Goal: Register for event/course

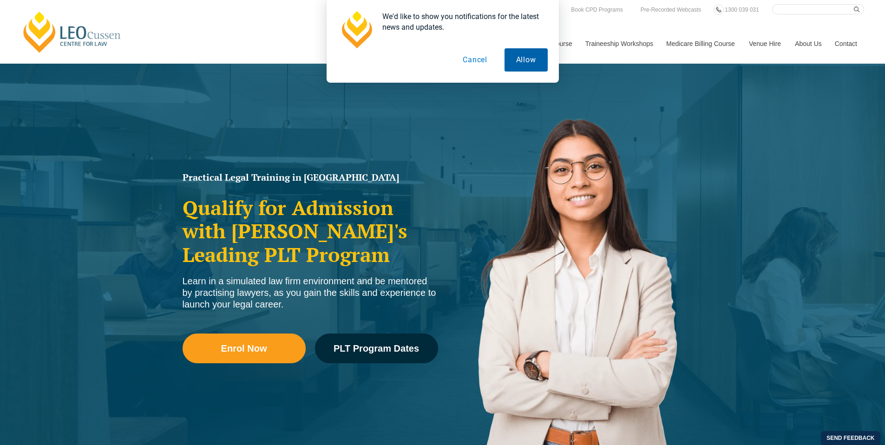
click at [517, 63] on button "Allow" at bounding box center [525, 59] width 43 height 23
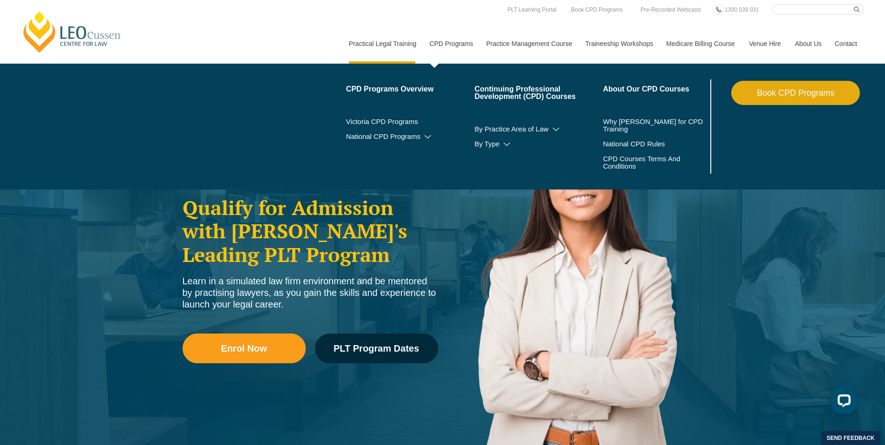
click at [430, 46] on link "CPD Programs" at bounding box center [450, 44] width 57 height 40
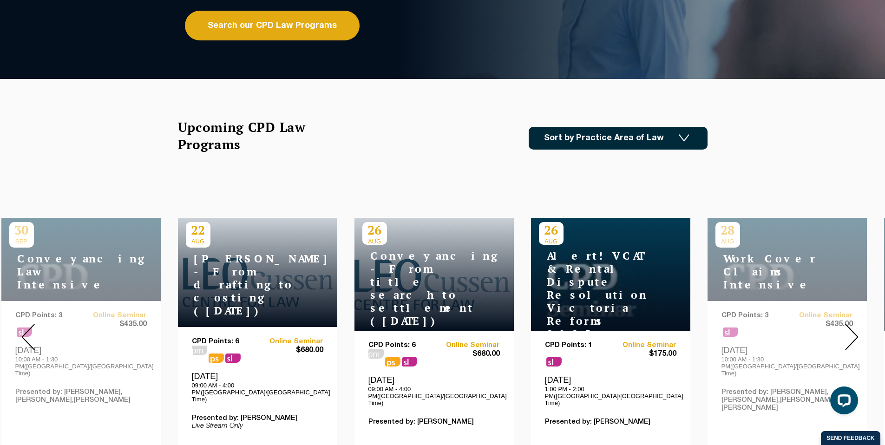
scroll to position [29, 0]
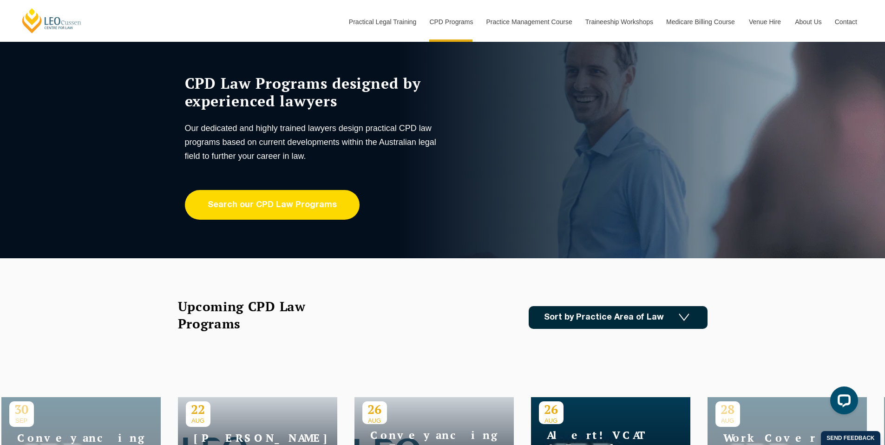
click at [285, 211] on link "Search our CPD Law Programs" at bounding box center [272, 205] width 175 height 30
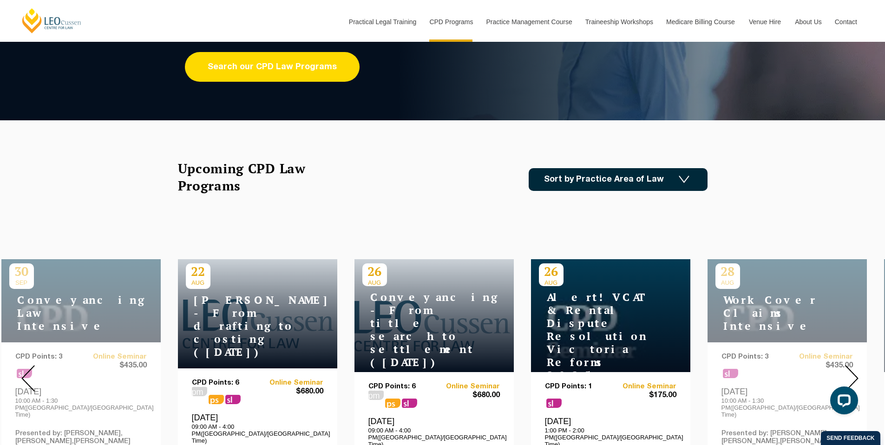
scroll to position [121, 0]
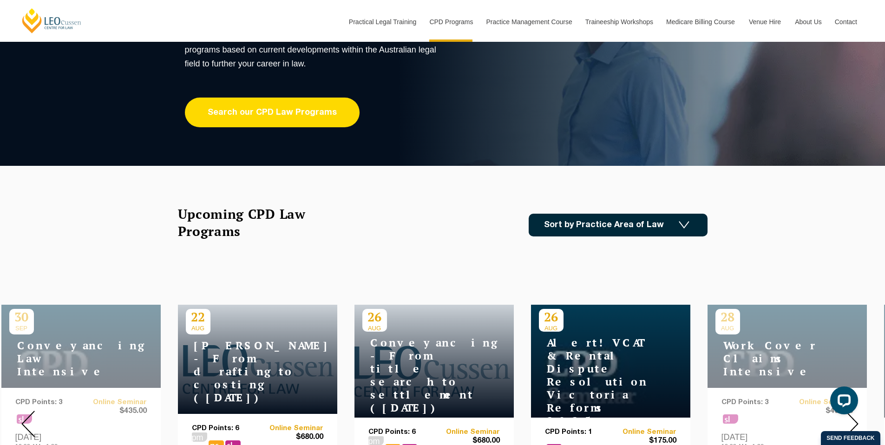
click at [281, 118] on link "Search our CPD Law Programs" at bounding box center [272, 113] width 175 height 30
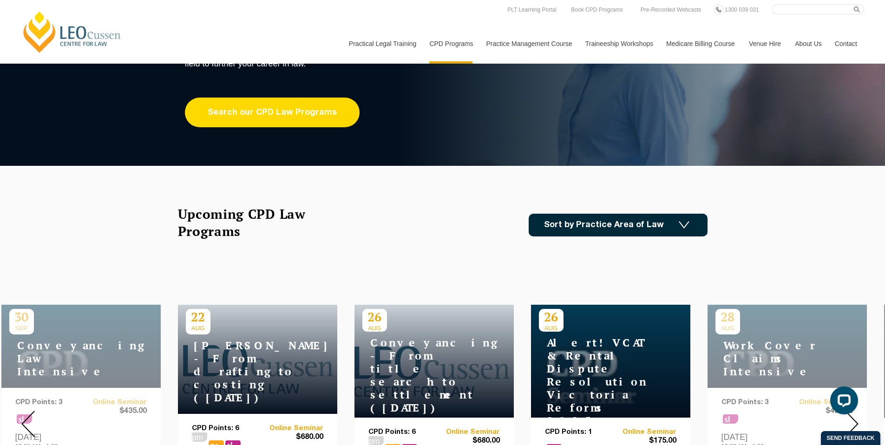
click at [243, 105] on link "Search our CPD Law Programs" at bounding box center [272, 113] width 175 height 30
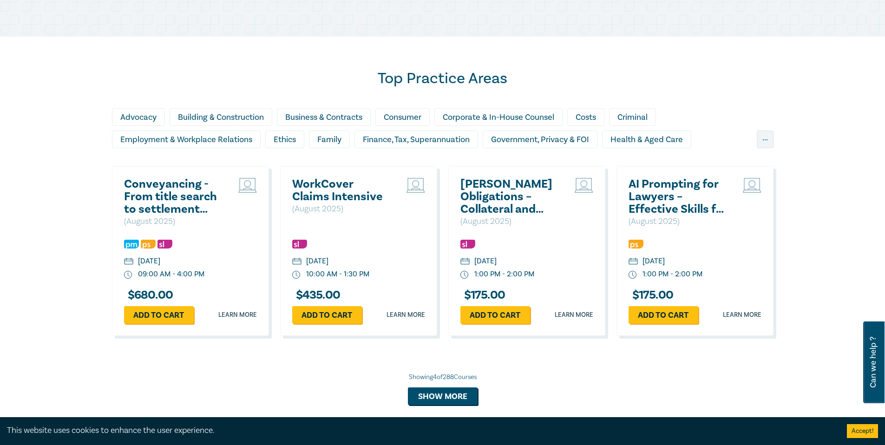
scroll to position [596, 0]
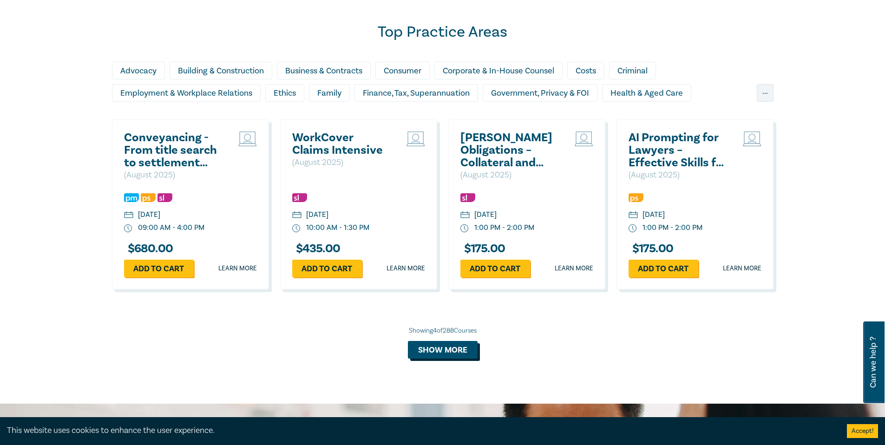
click at [445, 355] on button "Show more" at bounding box center [443, 350] width 70 height 18
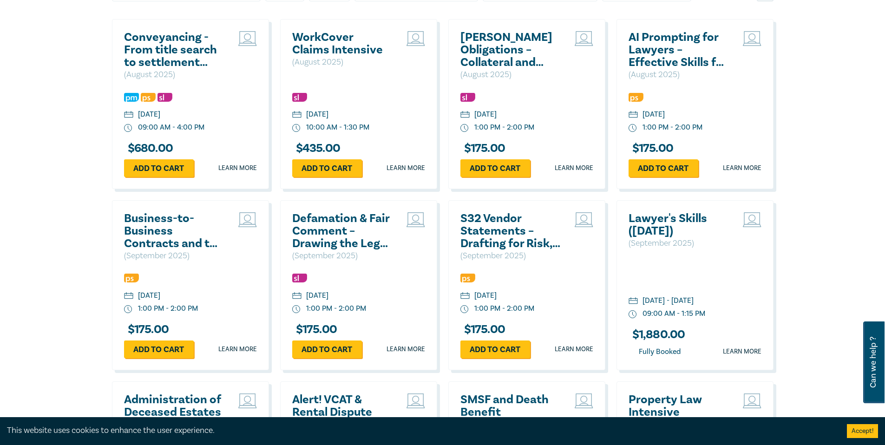
scroll to position [738, 0]
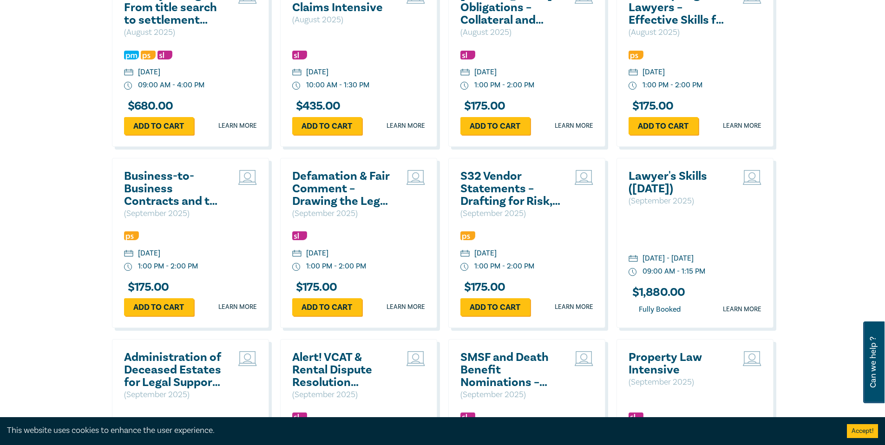
click at [533, 197] on h2 "S32 Vendor Statements – Drafting for Risk, Clarity & Compliance" at bounding box center [510, 189] width 100 height 38
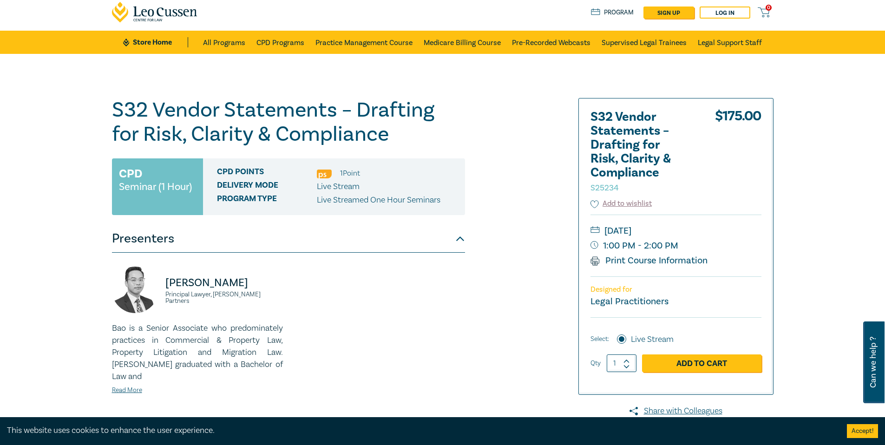
scroll to position [7, 0]
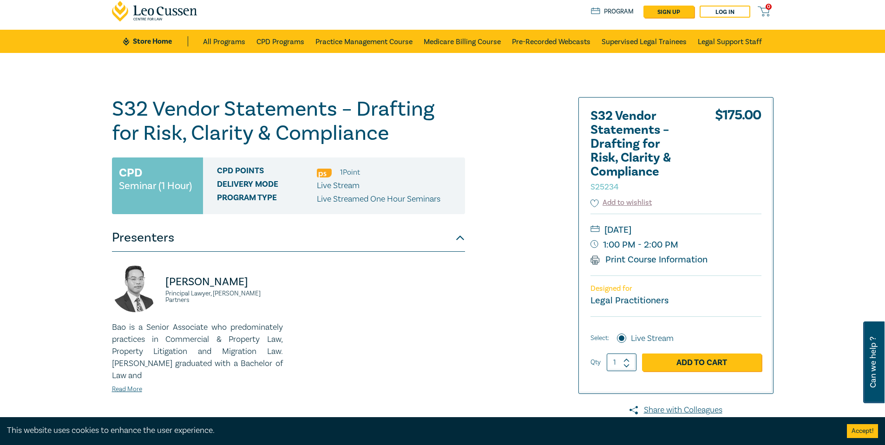
click at [455, 241] on button "Presenters" at bounding box center [288, 238] width 353 height 28
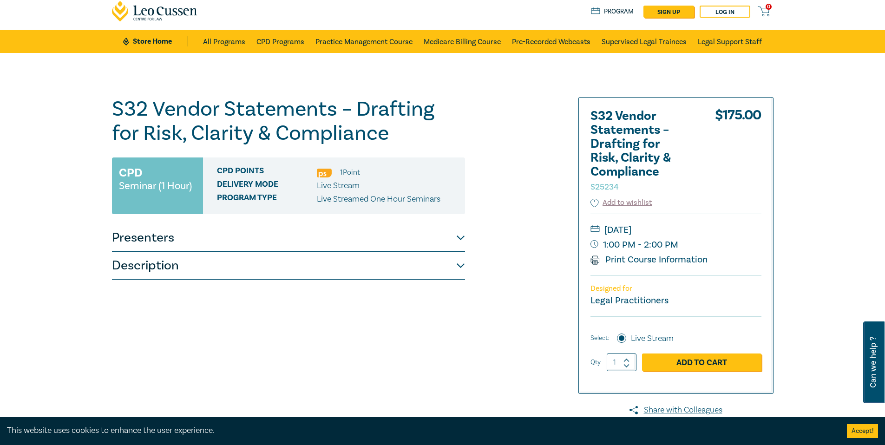
click at [455, 241] on button "Presenters" at bounding box center [288, 238] width 353 height 28
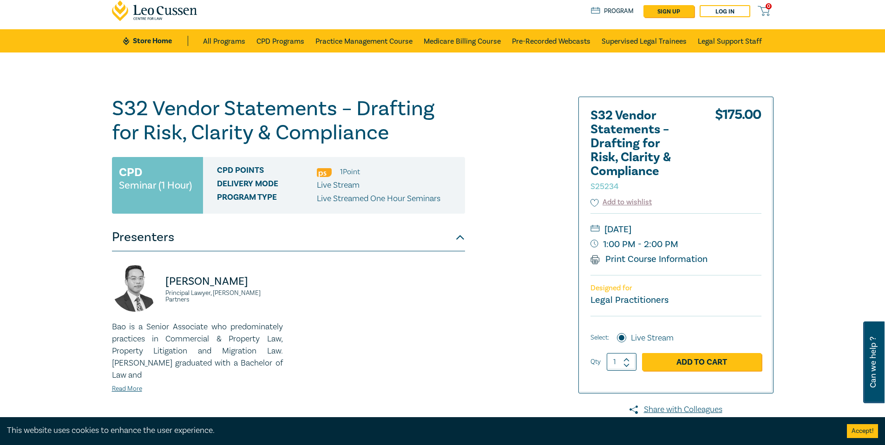
scroll to position [7, 0]
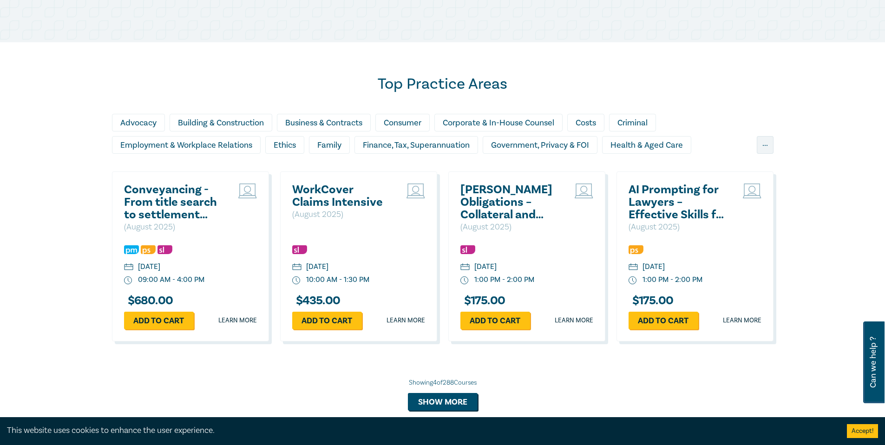
scroll to position [756, 0]
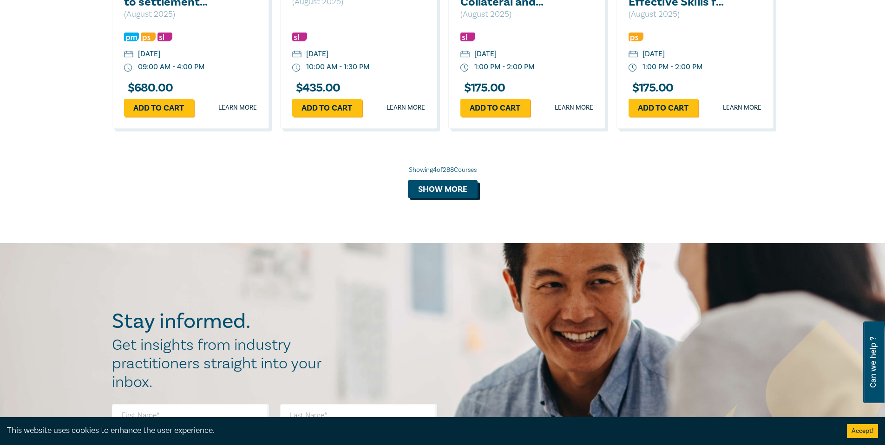
click at [453, 191] on button "Show more" at bounding box center [443, 189] width 70 height 18
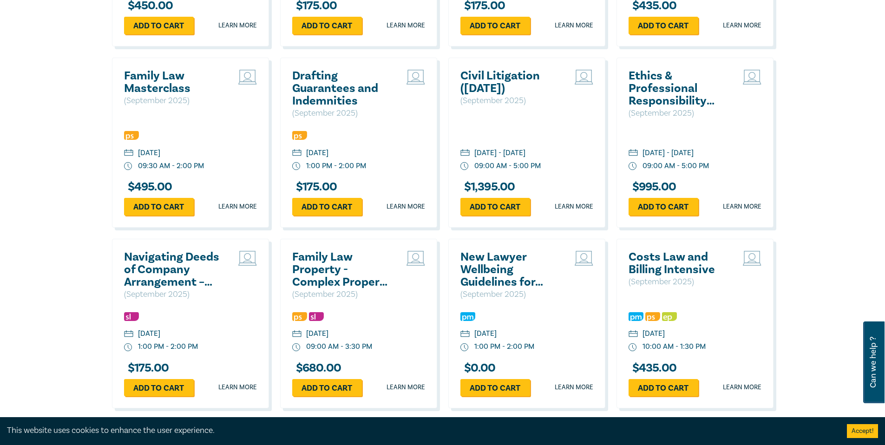
scroll to position [1202, 0]
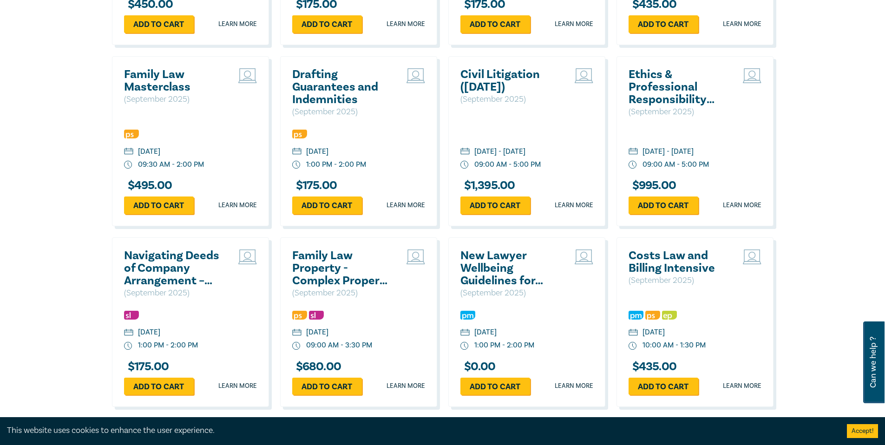
click at [164, 79] on h2 "Family Law Masterclass" at bounding box center [174, 80] width 100 height 25
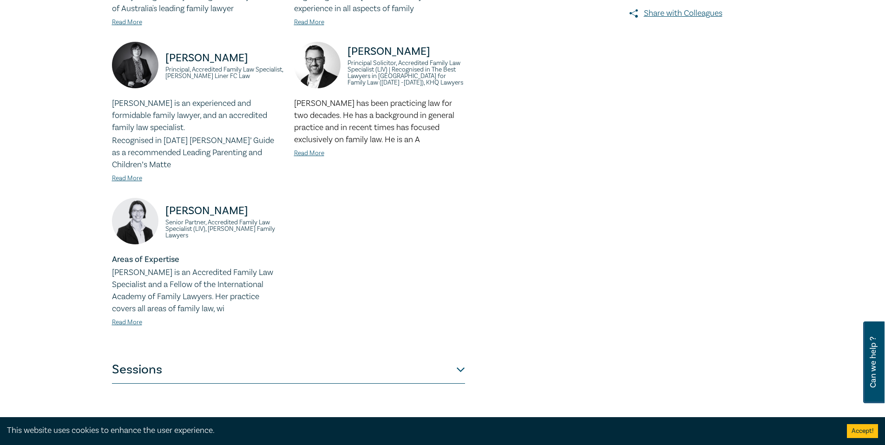
scroll to position [374, 0]
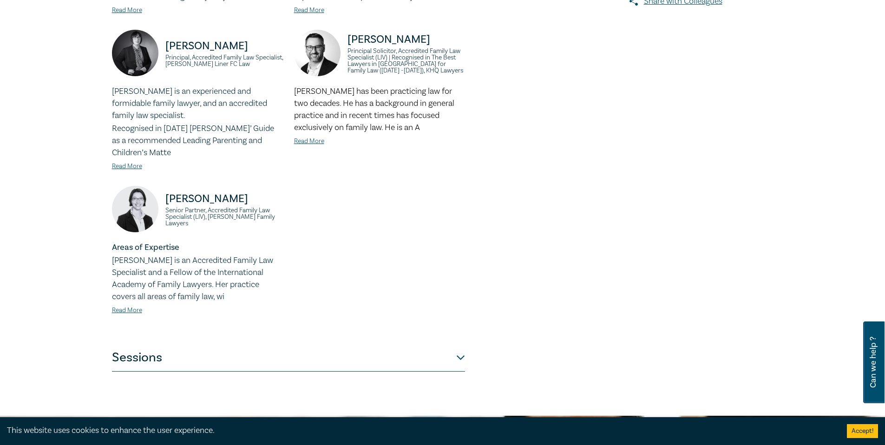
click at [449, 365] on button "Sessions" at bounding box center [288, 358] width 353 height 28
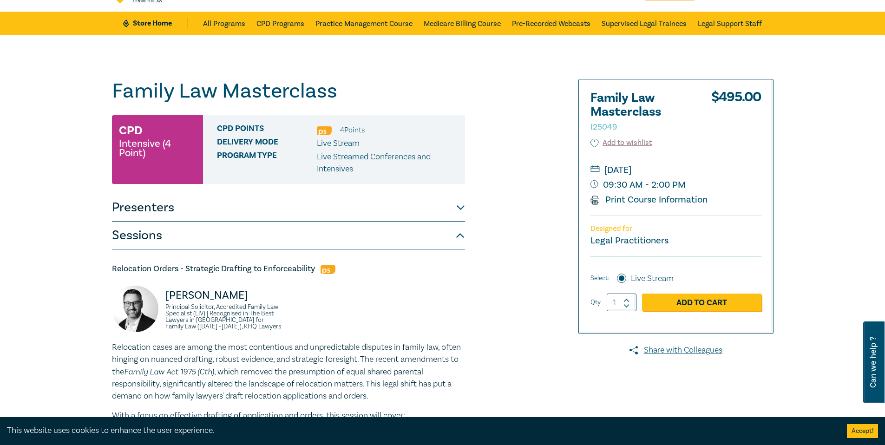
scroll to position [0, 0]
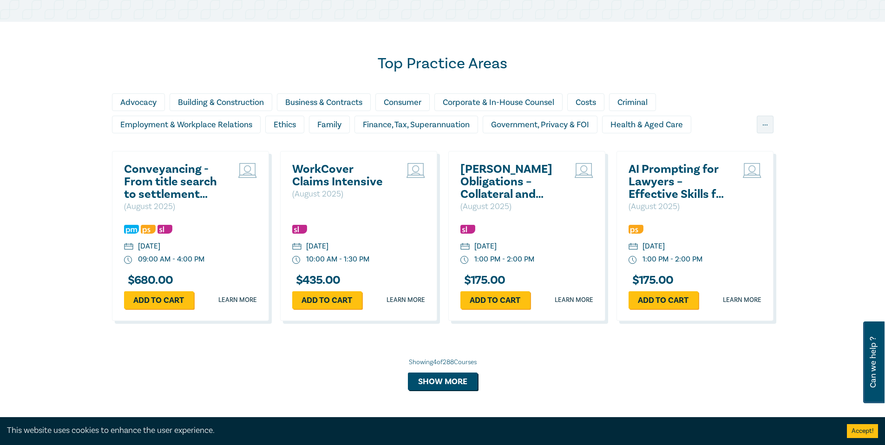
scroll to position [1192, 0]
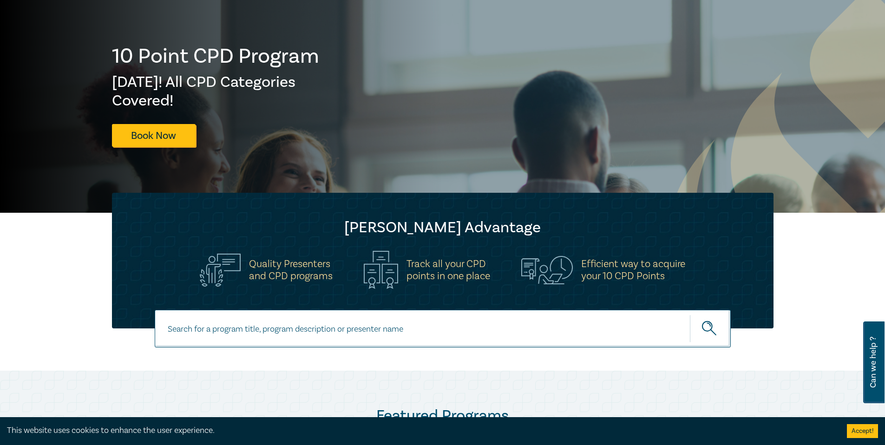
scroll to position [273, 0]
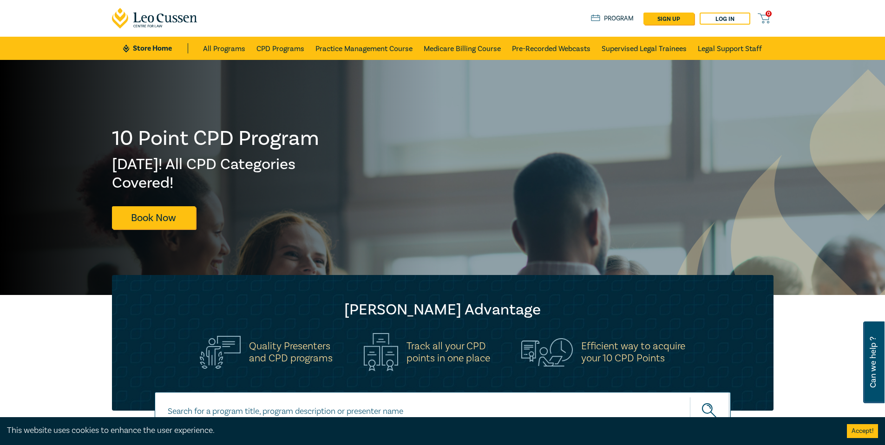
scroll to position [300, 0]
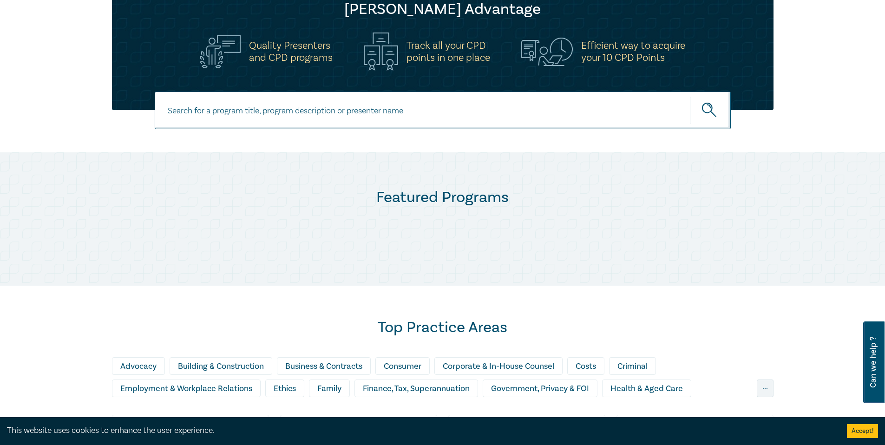
click at [476, 137] on div at bounding box center [442, 121] width 885 height 61
click at [462, 117] on input at bounding box center [443, 110] width 576 height 38
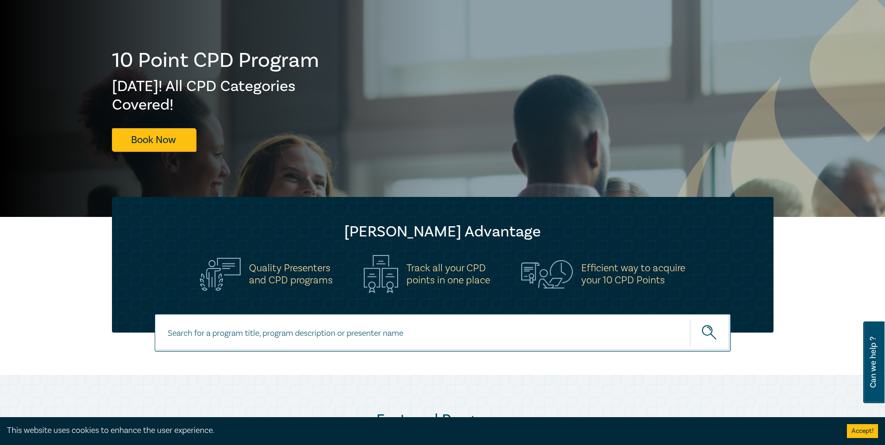
scroll to position [0, 0]
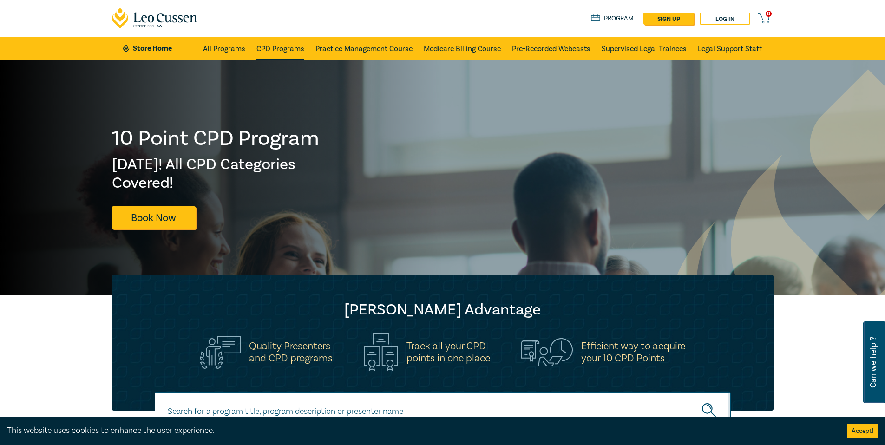
click at [272, 48] on link "CPD Programs" at bounding box center [280, 48] width 48 height 23
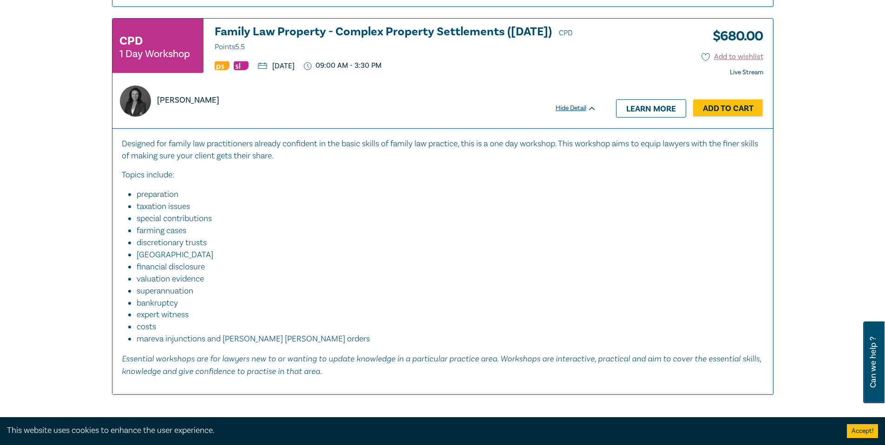
scroll to position [3983, 0]
